Goal: Complete application form

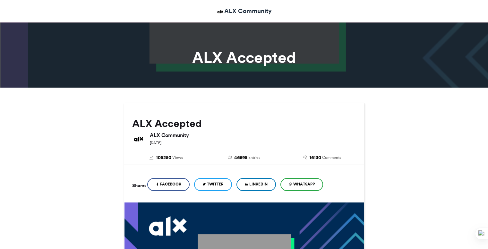
scroll to position [305, 0]
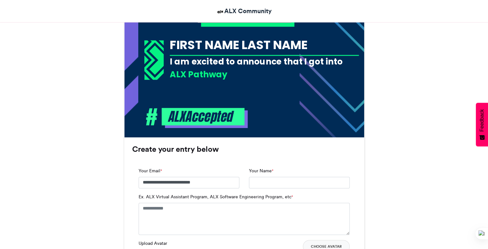
type input "**********"
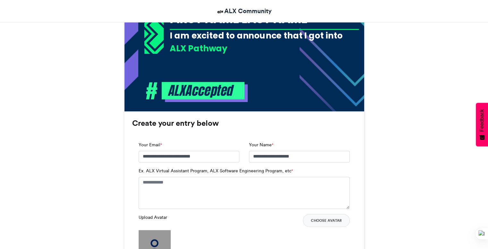
scroll to position [347, 0]
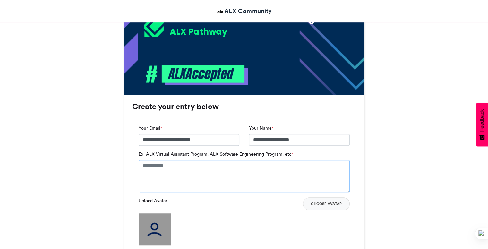
click at [172, 174] on textarea "Ex. ALX Virtual Assistant Program, ALX Software Engineering Program, etc *" at bounding box center [244, 176] width 211 height 32
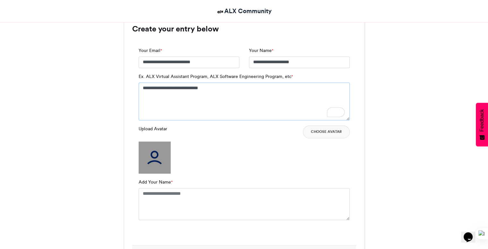
scroll to position [429, 0]
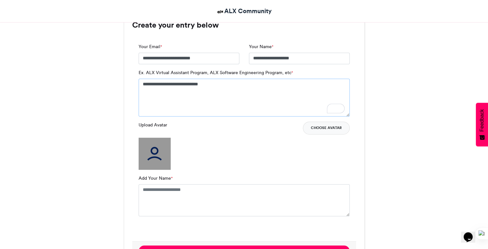
type textarea "**********"
click at [327, 131] on button "Choose Avatar" at bounding box center [326, 128] width 47 height 13
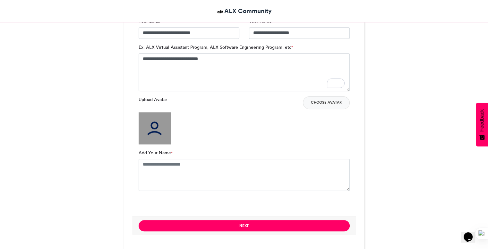
scroll to position [455, 0]
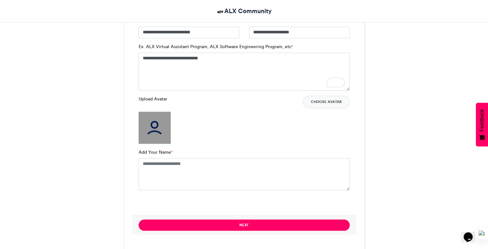
click at [156, 120] on img at bounding box center [155, 128] width 32 height 32
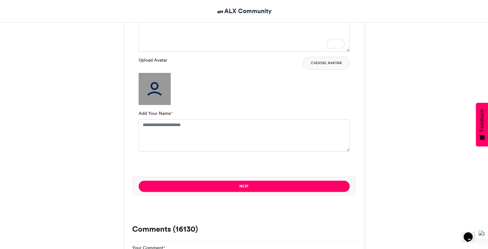
scroll to position [494, 0]
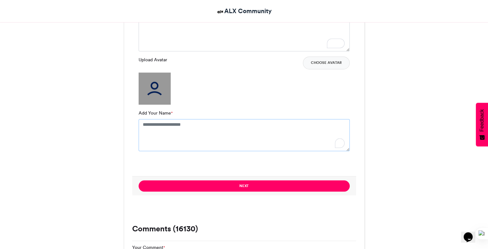
click at [166, 128] on textarea "Add Your Name *" at bounding box center [244, 135] width 211 height 32
type textarea "**********"
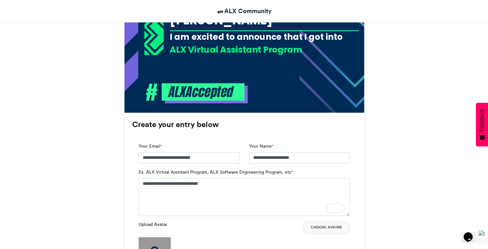
scroll to position [353, 0]
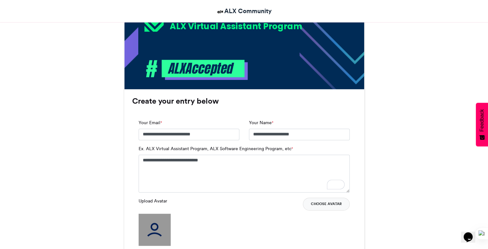
click at [323, 201] on button "Choose Avatar" at bounding box center [326, 204] width 47 height 13
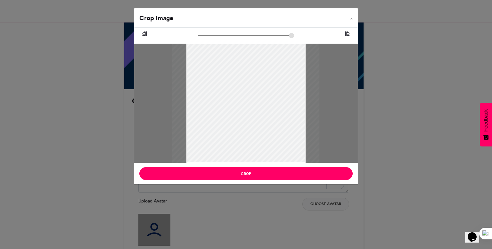
type input "******"
drag, startPoint x: 201, startPoint y: 37, endPoint x: 196, endPoint y: 38, distance: 4.9
click at [198, 38] on input "zoom" at bounding box center [246, 35] width 96 height 6
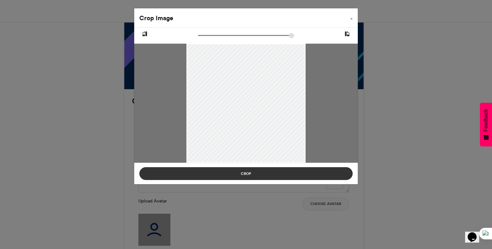
click at [248, 176] on button "Crop" at bounding box center [246, 173] width 214 height 13
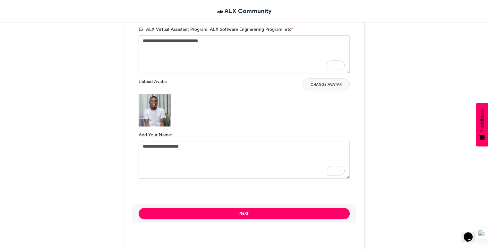
scroll to position [473, 0]
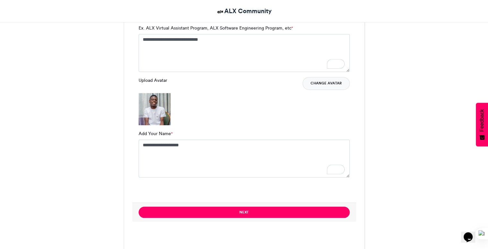
click at [316, 84] on button "Change Avatar" at bounding box center [325, 83] width 47 height 13
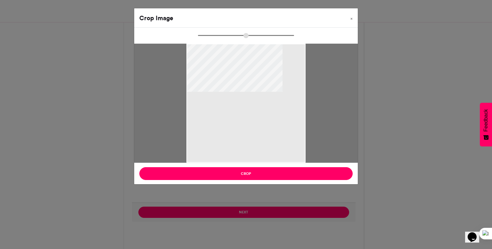
type input "******"
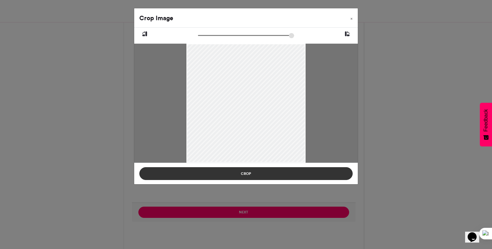
click at [241, 172] on button "Crop" at bounding box center [246, 173] width 214 height 13
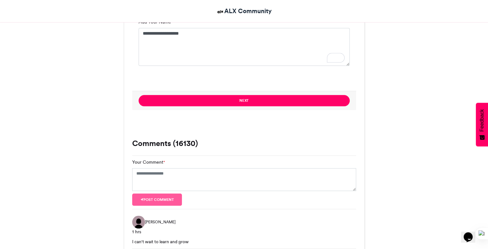
scroll to position [585, 0]
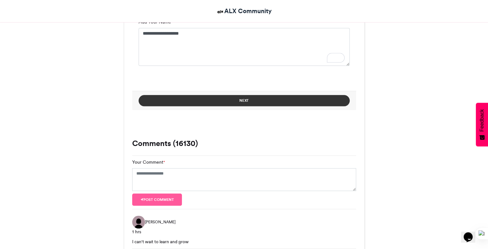
click at [240, 104] on button "Next" at bounding box center [244, 100] width 211 height 11
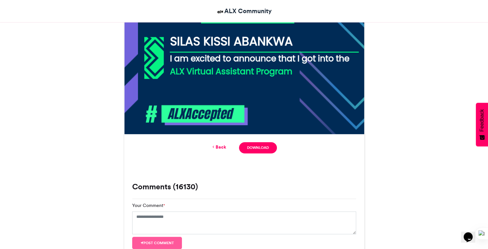
scroll to position [308, 0]
click at [253, 149] on link "Download" at bounding box center [258, 147] width 38 height 11
